Goal: Task Accomplishment & Management: Manage account settings

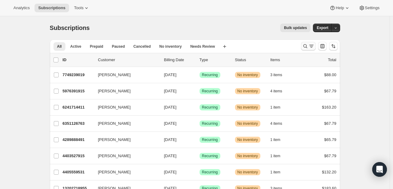
click at [306, 47] on icon "Search and filter results" at bounding box center [305, 46] width 6 height 6
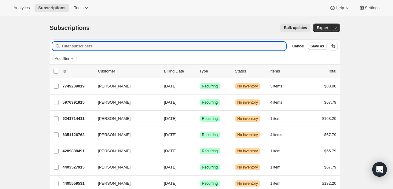
paste input "[PERSON_NAME]"
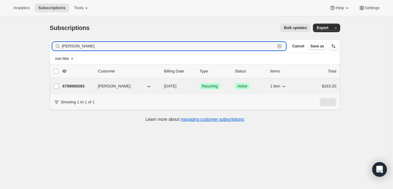
type input "[PERSON_NAME]"
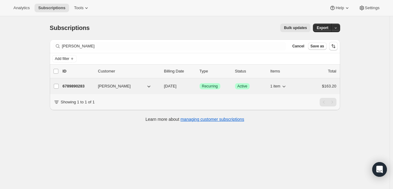
click at [82, 87] on p "6789890283" at bounding box center [78, 86] width 31 height 6
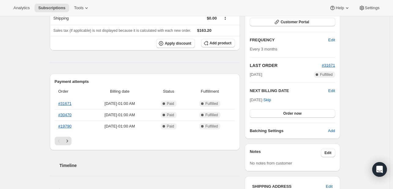
scroll to position [31, 0]
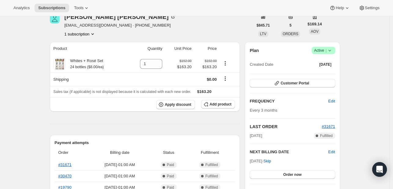
click at [330, 50] on icon at bounding box center [330, 50] width 6 height 6
click at [330, 70] on span "Cancel subscription" at bounding box center [322, 72] width 35 height 5
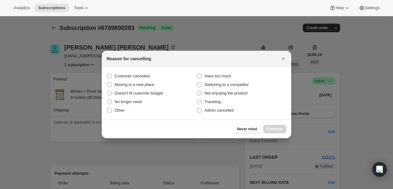
scroll to position [0, 0]
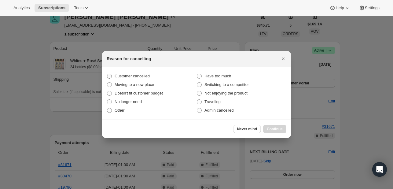
click at [131, 77] on span "Customer cancelled" at bounding box center [132, 76] width 35 height 5
click at [107, 74] on input "Customer cancelled" at bounding box center [107, 74] width 0 height 0
radio input "true"
click at [274, 130] on span "Continue" at bounding box center [275, 129] width 16 height 5
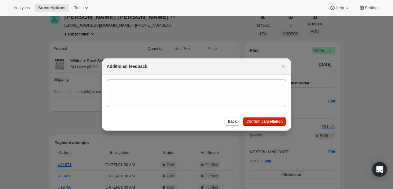
click at [264, 116] on div "Back Confirm cancellation" at bounding box center [196, 121] width 189 height 19
click at [265, 122] on span "Confirm cancellation" at bounding box center [264, 121] width 36 height 5
